Goal: Information Seeking & Learning: Learn about a topic

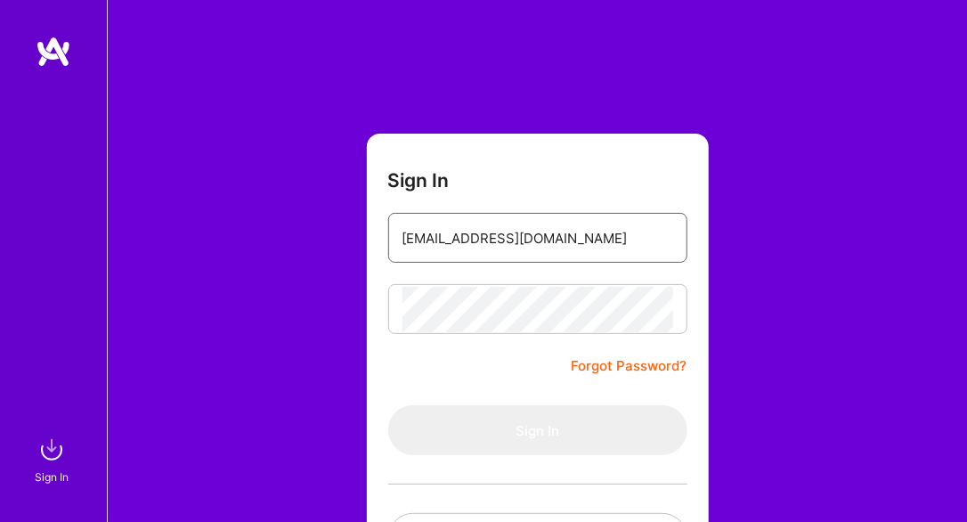
click at [532, 247] on input "[EMAIL_ADDRESS][DOMAIN_NAME]" at bounding box center [537, 237] width 271 height 45
type input "[EMAIL_ADDRESS][DOMAIN_NAME]"
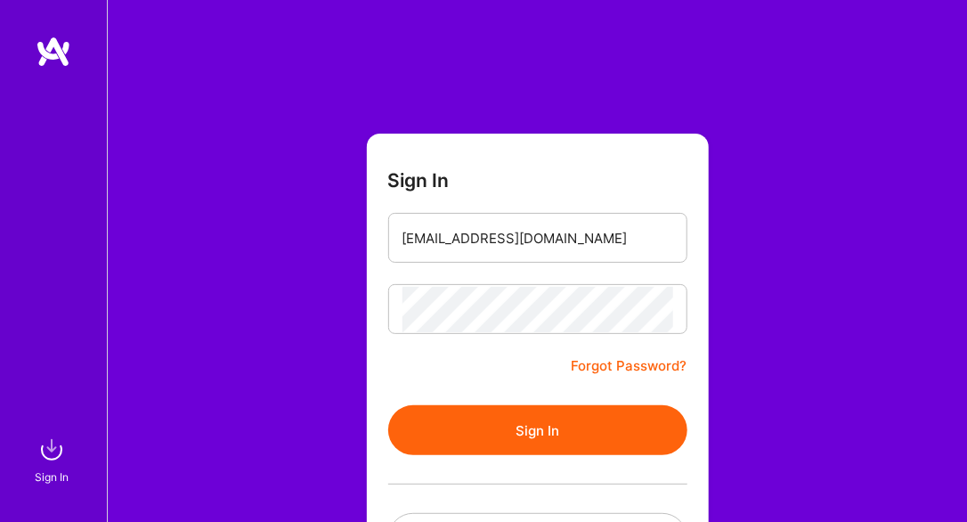
click at [535, 437] on button "Sign In" at bounding box center [537, 430] width 299 height 50
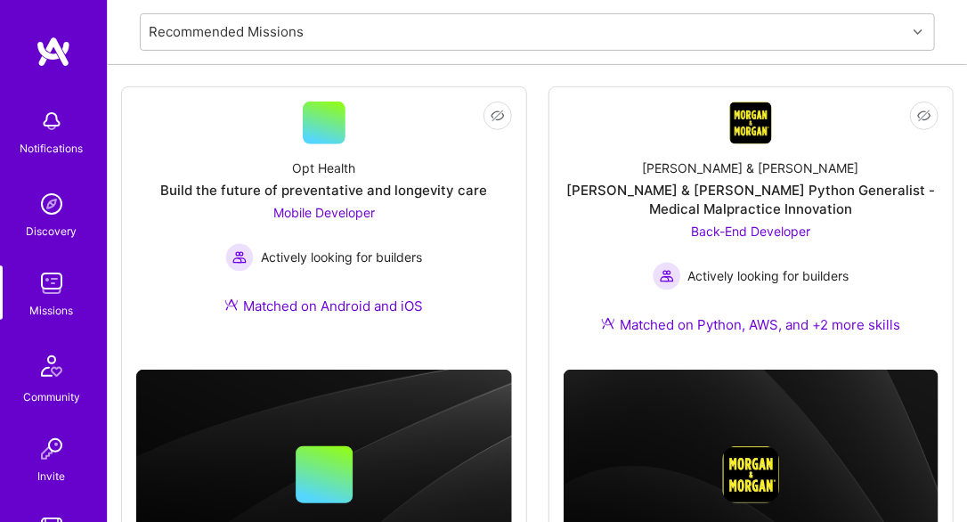
scroll to position [183, 0]
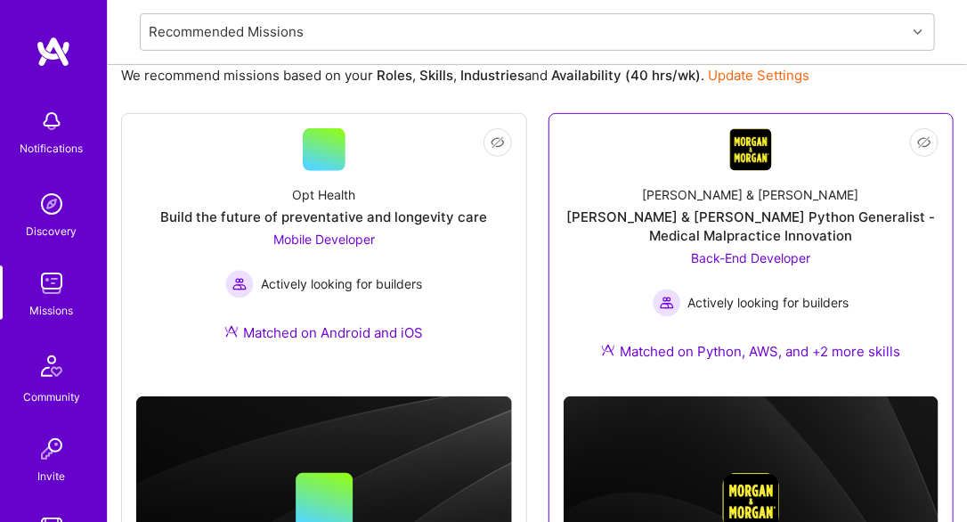
click at [752, 253] on span "Back-End Developer" at bounding box center [750, 257] width 119 height 15
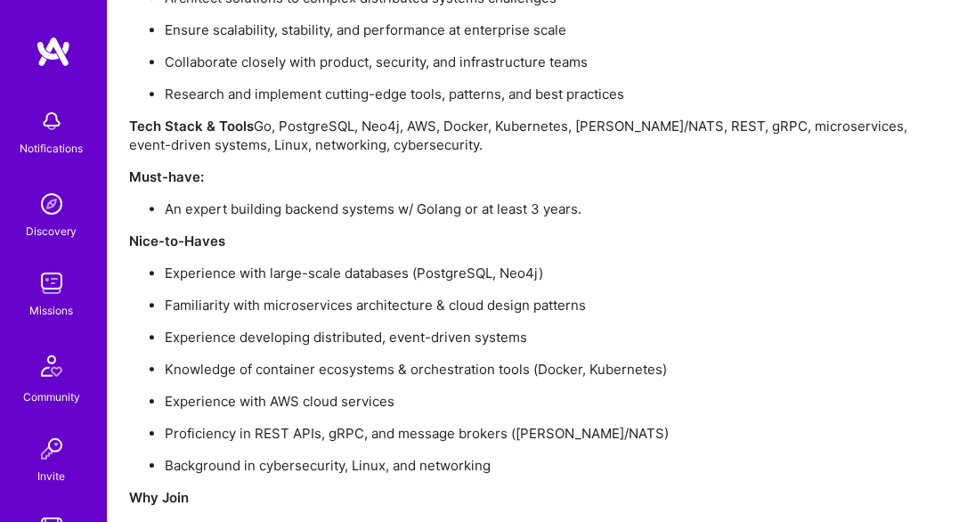
scroll to position [1752, 0]
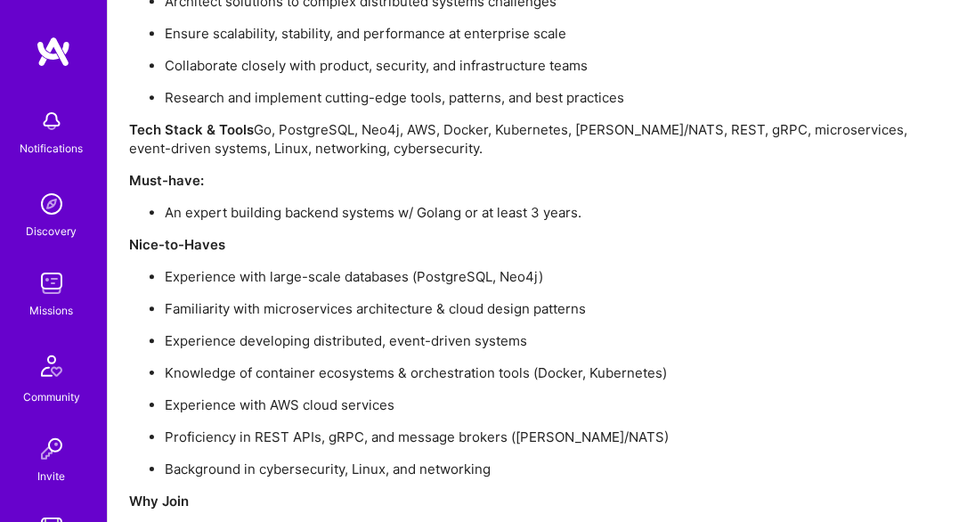
click at [519, 274] on p "Experience with large-scale databases (PostgreSQL, Neo4j)" at bounding box center [555, 276] width 781 height 19
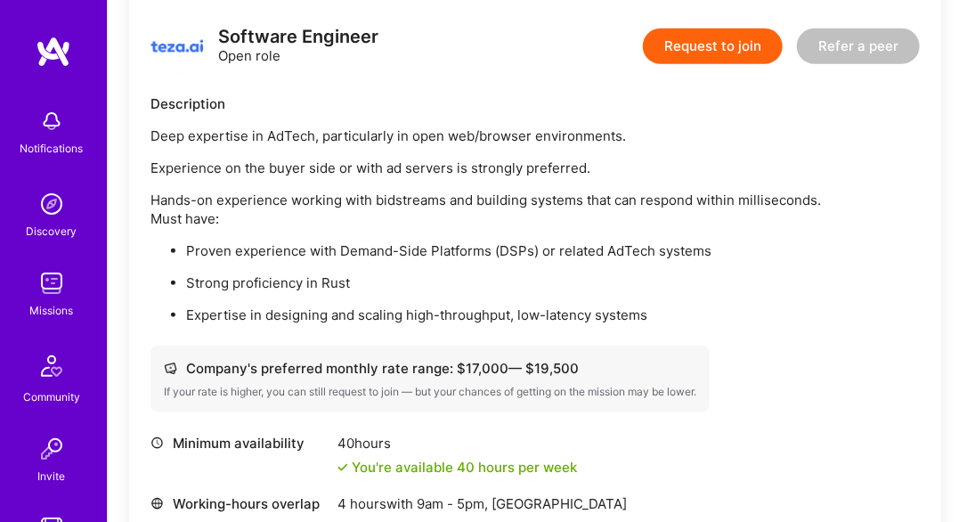
scroll to position [451, 0]
